Goal: Information Seeking & Learning: Learn about a topic

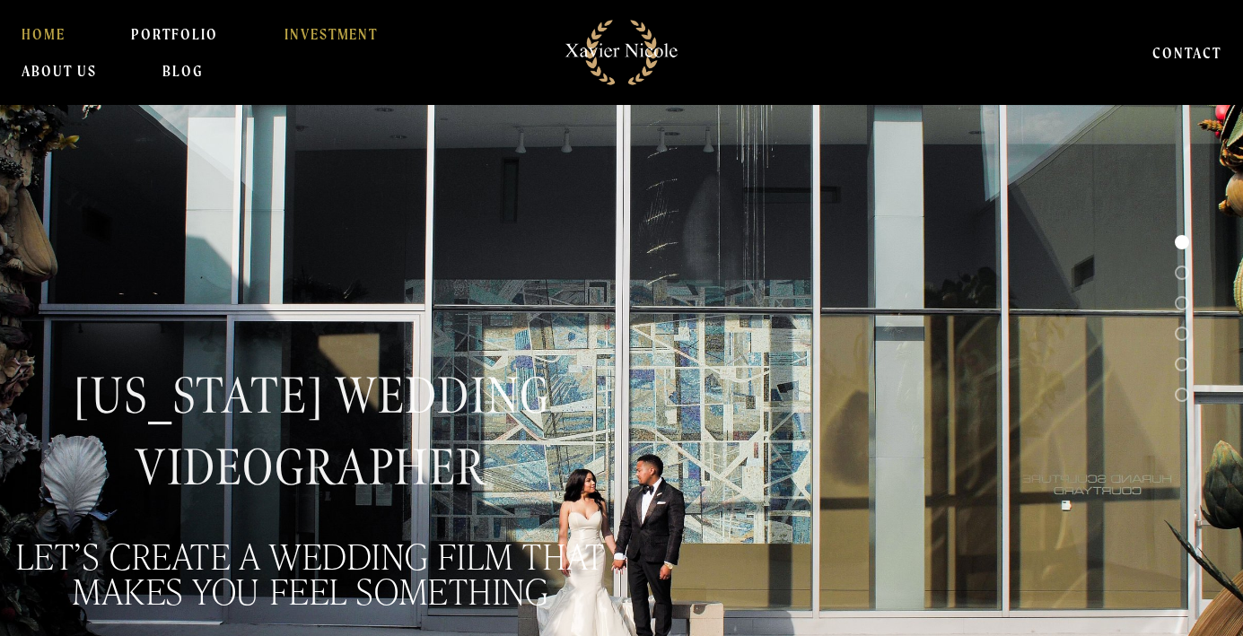
click at [346, 35] on link "INVESTMENT" at bounding box center [331, 34] width 94 height 36
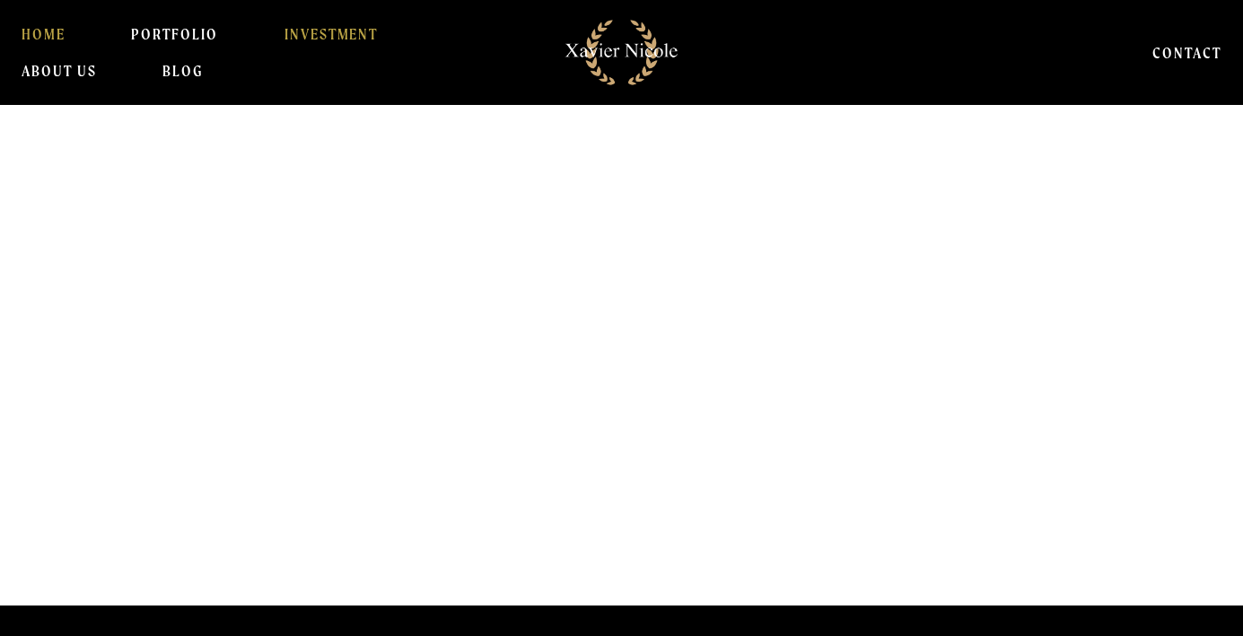
click at [52, 36] on link "HOME" at bounding box center [44, 34] width 44 height 36
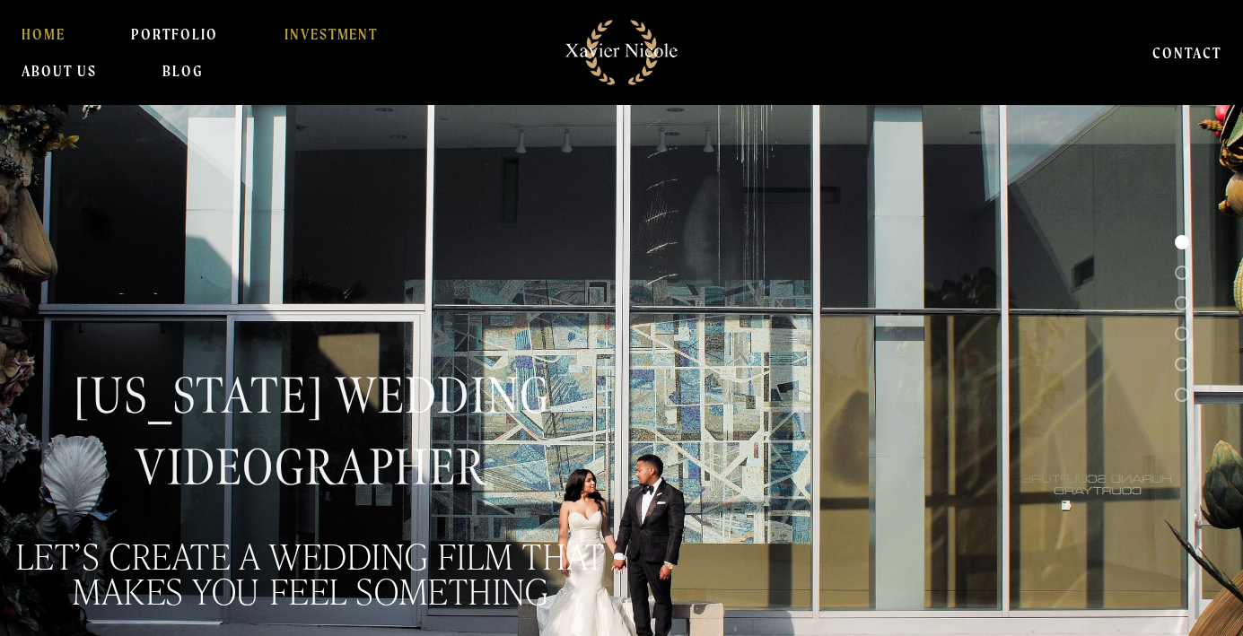
click at [343, 29] on link "INVESTMENT" at bounding box center [331, 34] width 94 height 36
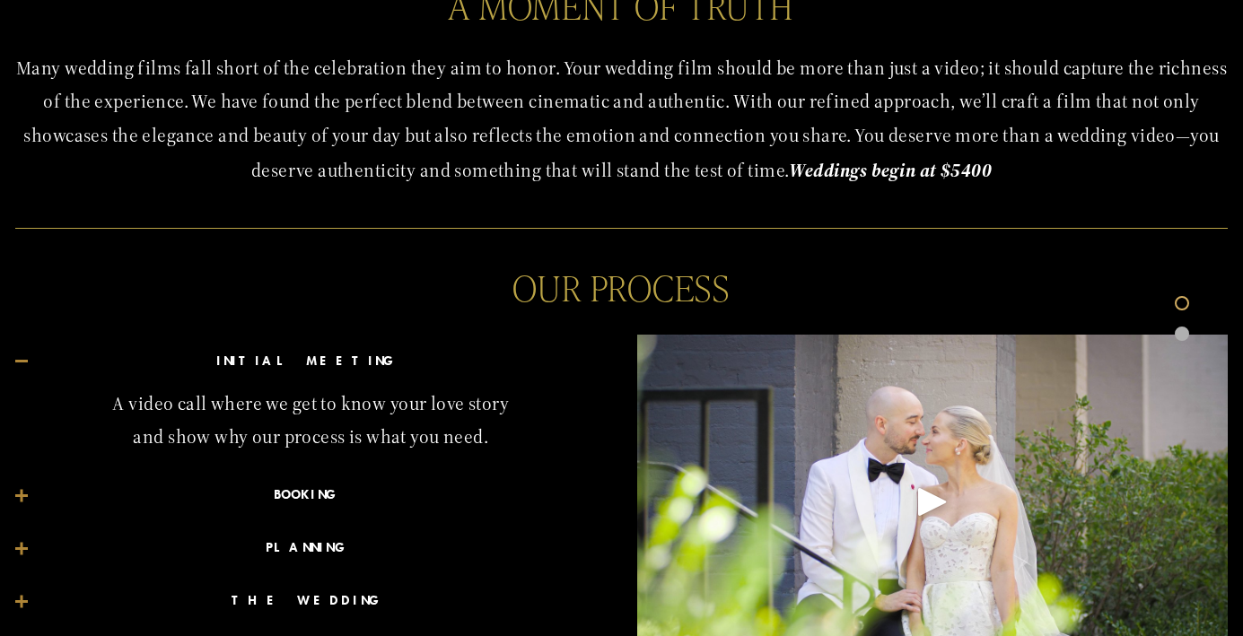
scroll to position [743, 0]
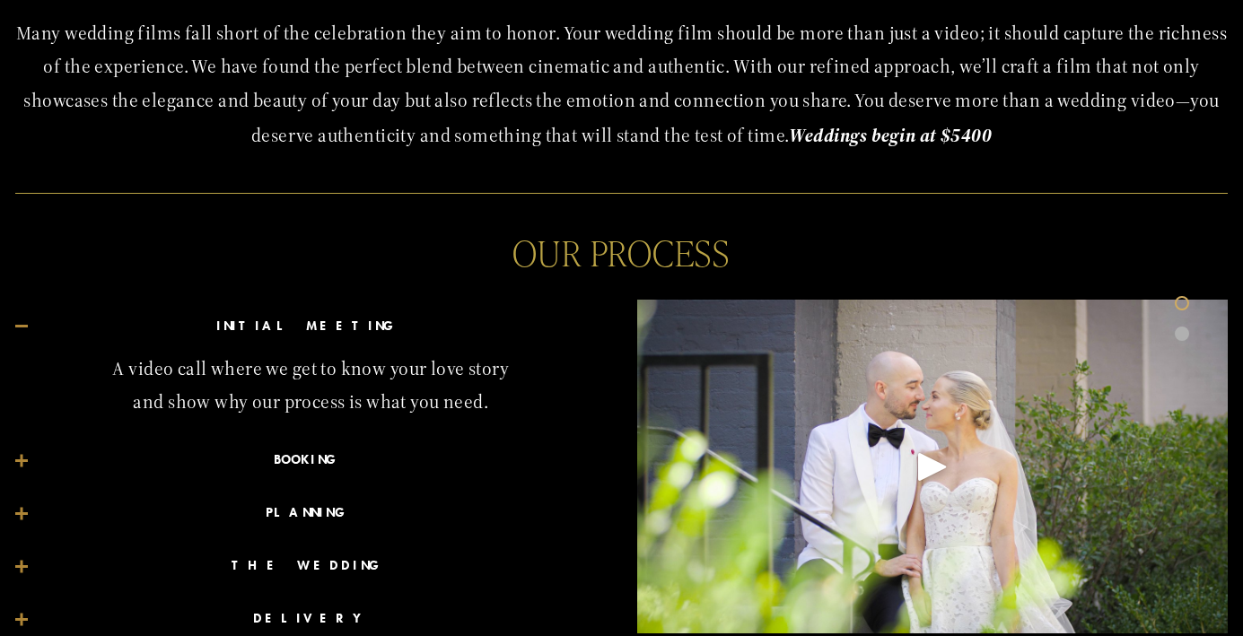
click at [768, 280] on div "OUR PROCESS" at bounding box center [621, 252] width 1243 height 66
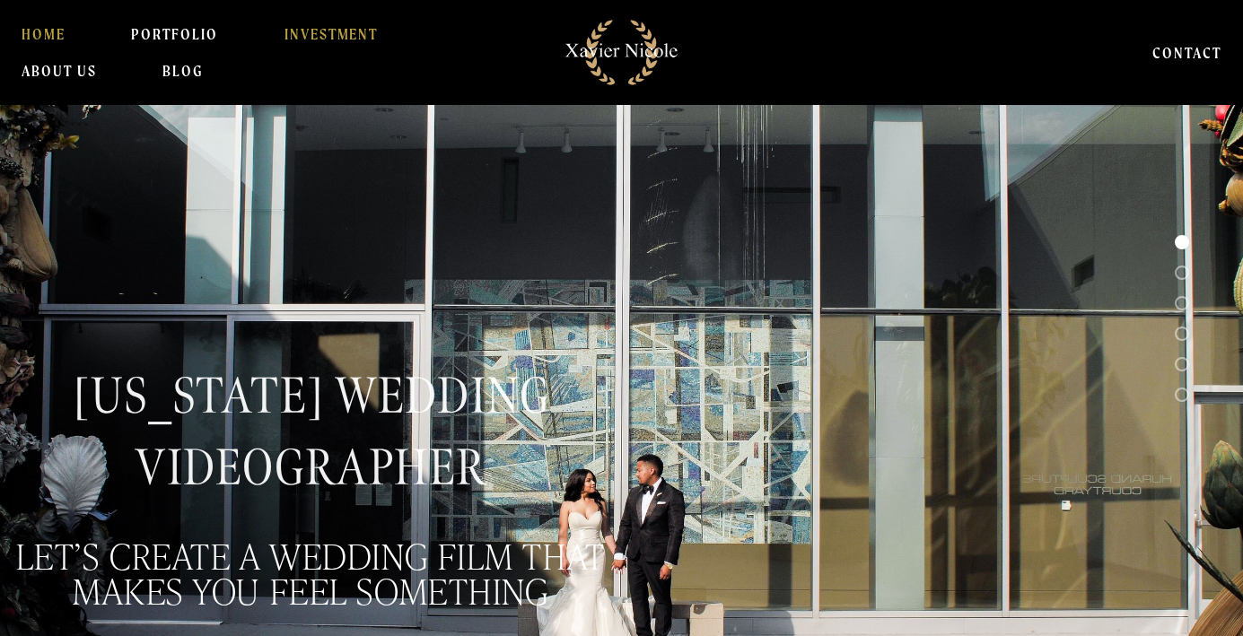
click at [291, 37] on link "INVESTMENT" at bounding box center [331, 34] width 94 height 36
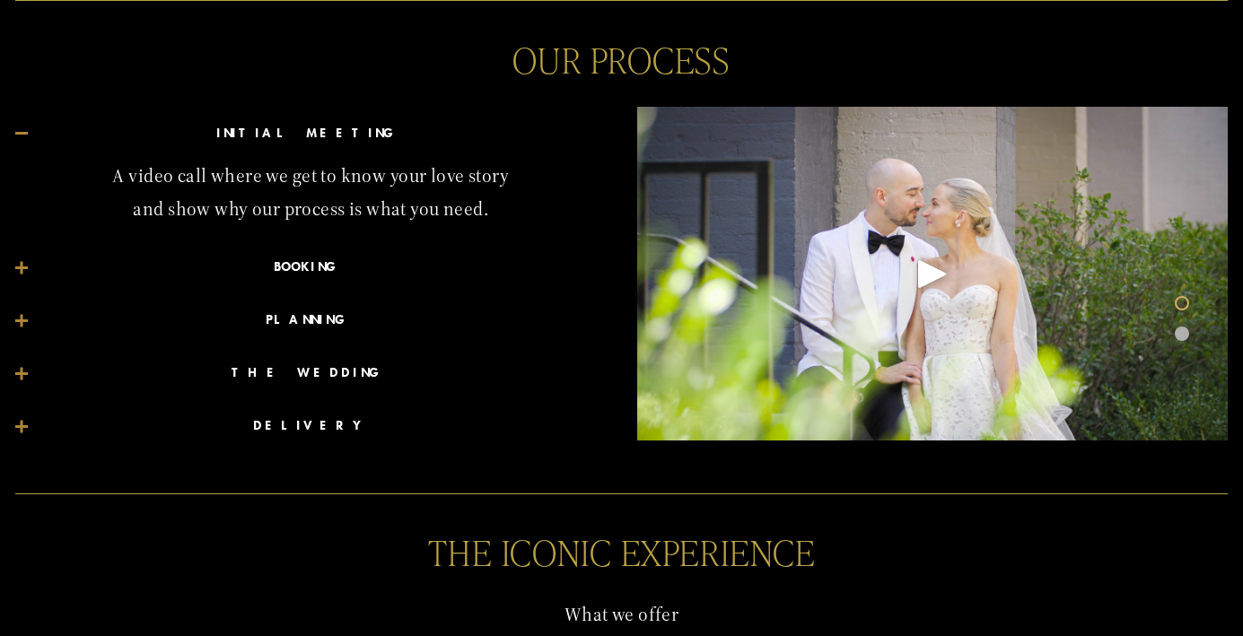
scroll to position [936, 0]
click at [22, 132] on div at bounding box center [21, 133] width 13 height 13
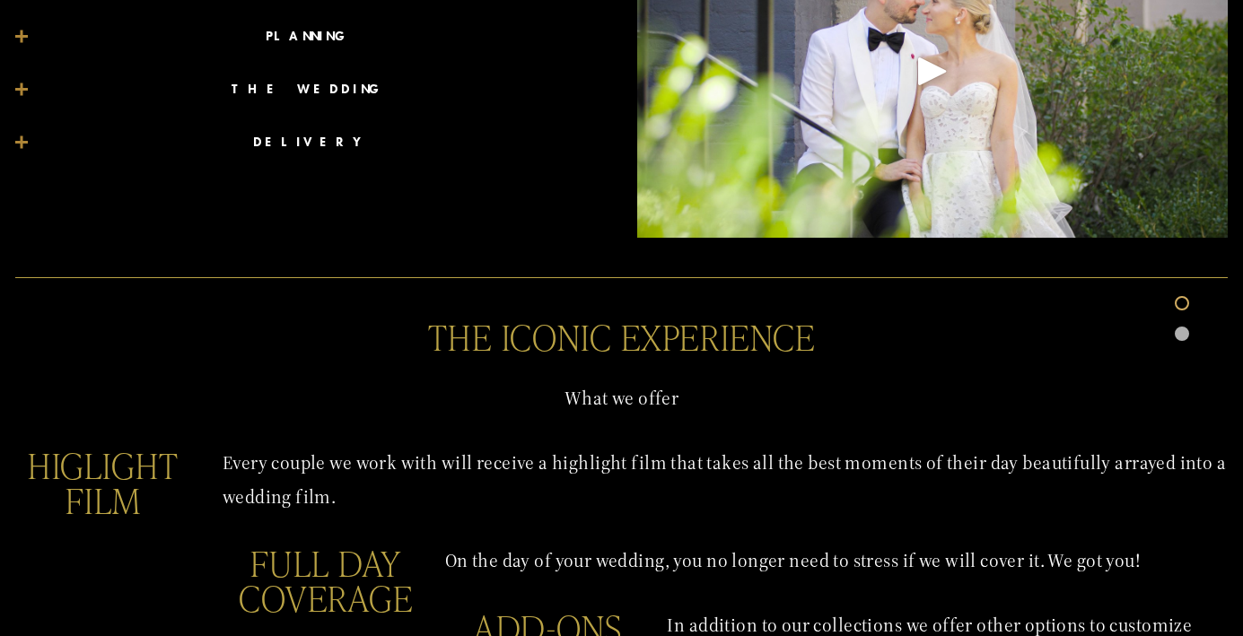
scroll to position [1142, 0]
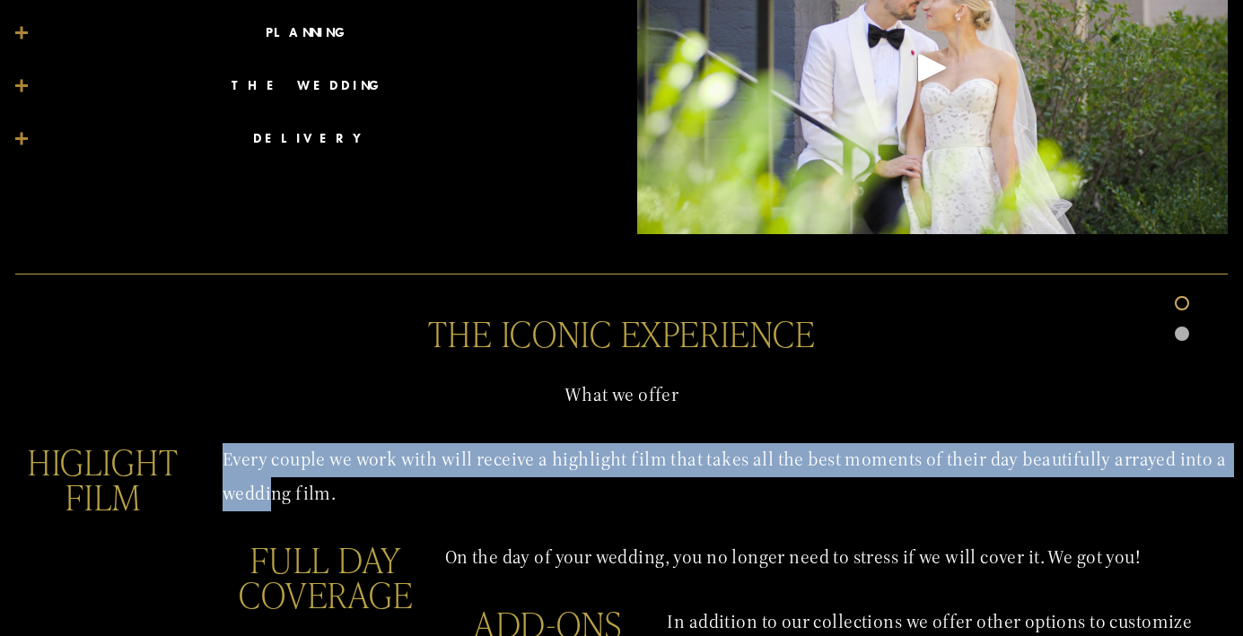
drag, startPoint x: 221, startPoint y: 458, endPoint x: 264, endPoint y: 464, distance: 43.5
click at [267, 473] on p "Every couple we work with will receive a highlight film that takes all the best…" at bounding box center [621, 477] width 1212 height 68
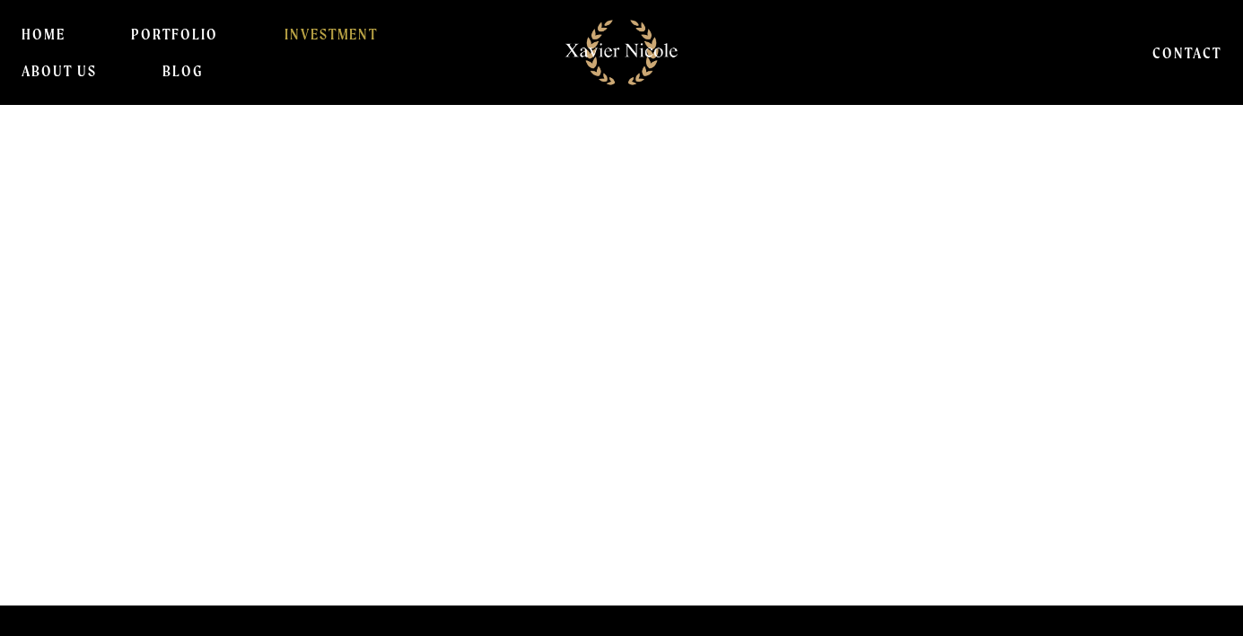
scroll to position [0, 0]
